Goal: Task Accomplishment & Management: Manage account settings

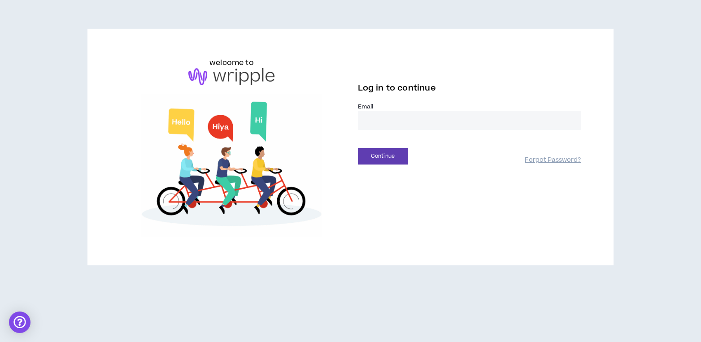
type input "**********"
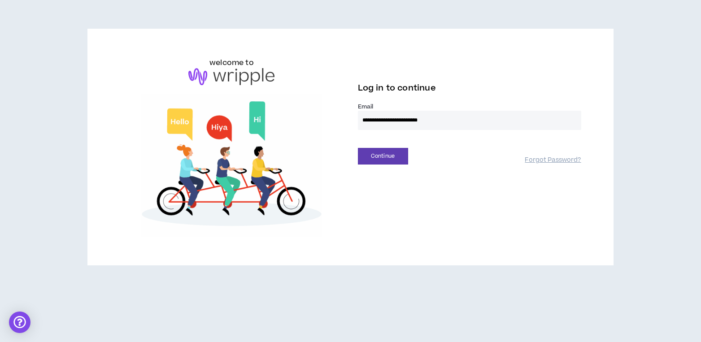
click at [383, 156] on button "Continue" at bounding box center [383, 156] width 50 height 17
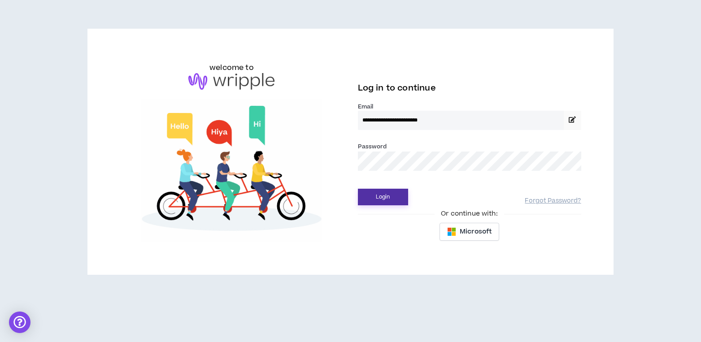
click at [390, 194] on button "Login" at bounding box center [383, 197] width 50 height 17
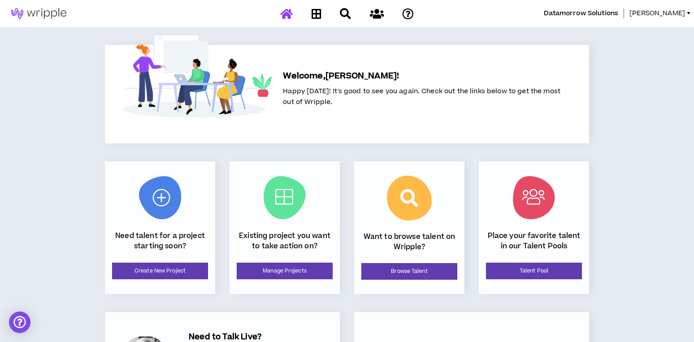
click at [677, 16] on span "[PERSON_NAME]" at bounding box center [658, 14] width 56 height 10
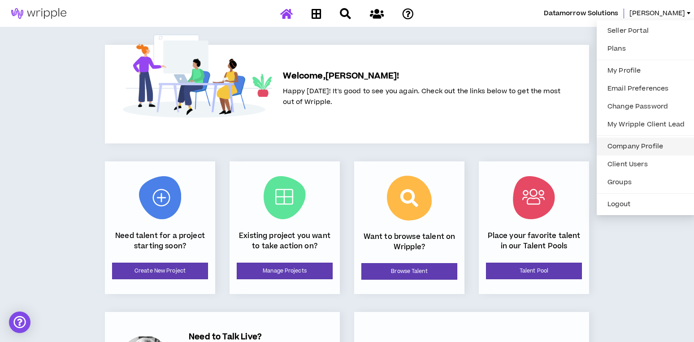
click at [637, 145] on link "Company Profile" at bounding box center [647, 146] width 88 height 13
select select "*"
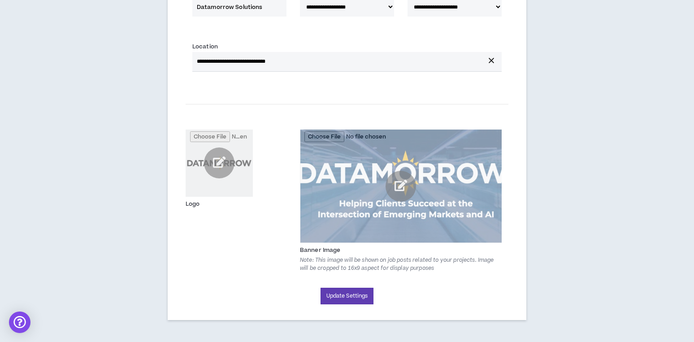
scroll to position [123, 0]
click at [366, 292] on button "Update Settings" at bounding box center [347, 296] width 53 height 17
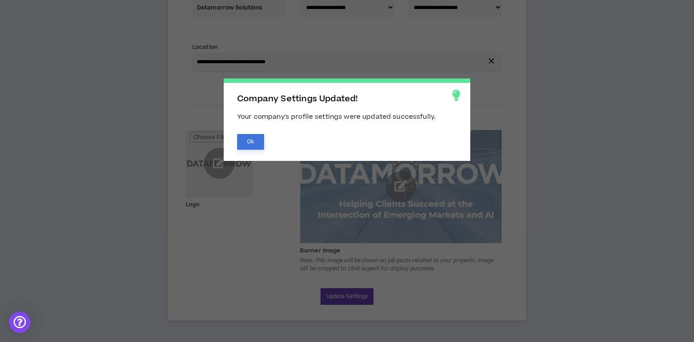
click at [246, 142] on button "Ok" at bounding box center [250, 142] width 27 height 16
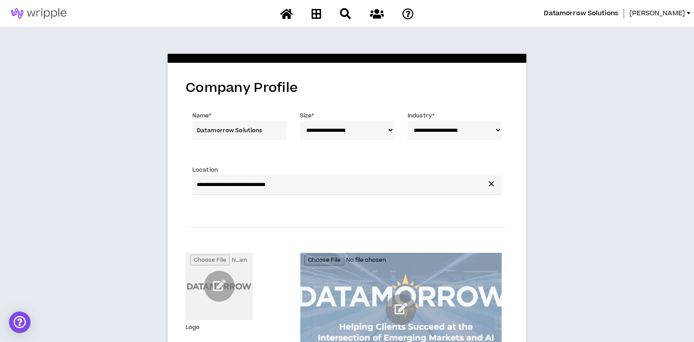
scroll to position [0, 0]
click at [678, 11] on span "[PERSON_NAME]" at bounding box center [658, 14] width 56 height 10
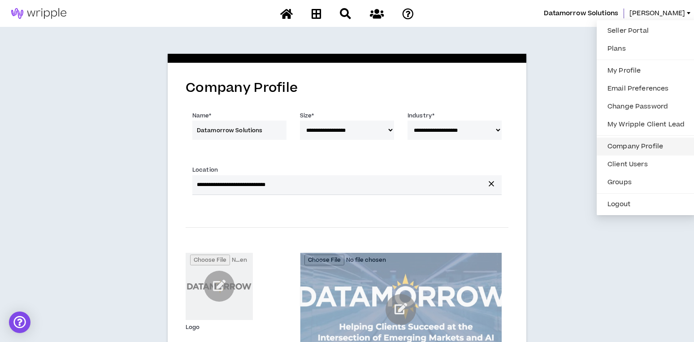
click at [614, 145] on link "Company Profile" at bounding box center [647, 146] width 88 height 13
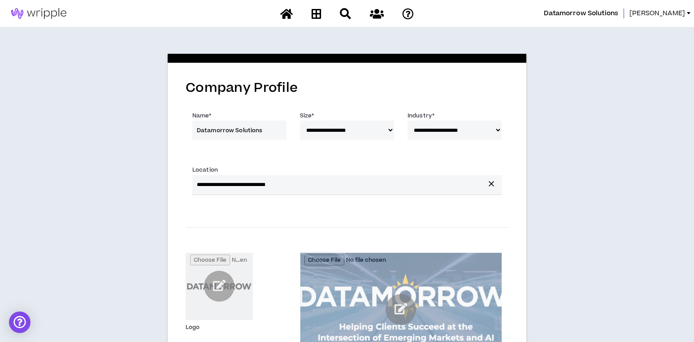
click at [670, 13] on span "[PERSON_NAME]" at bounding box center [658, 14] width 56 height 10
click at [313, 17] on icon at bounding box center [317, 13] width 10 height 11
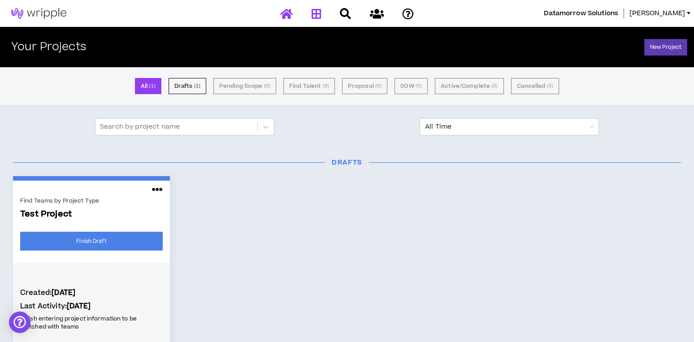
click at [290, 13] on icon at bounding box center [286, 13] width 13 height 11
